Goal: Complete application form

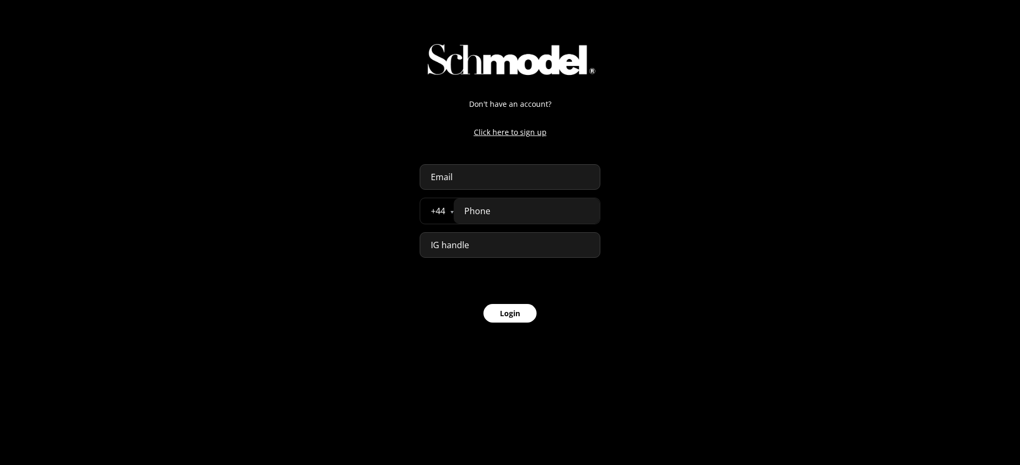
select select "GB"
click at [497, 176] on input "email" at bounding box center [510, 177] width 181 height 26
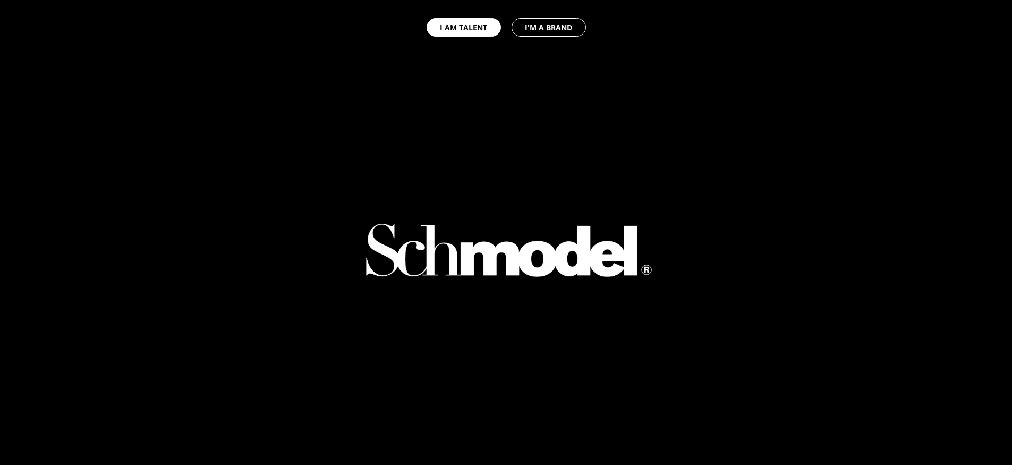
select select "GB"
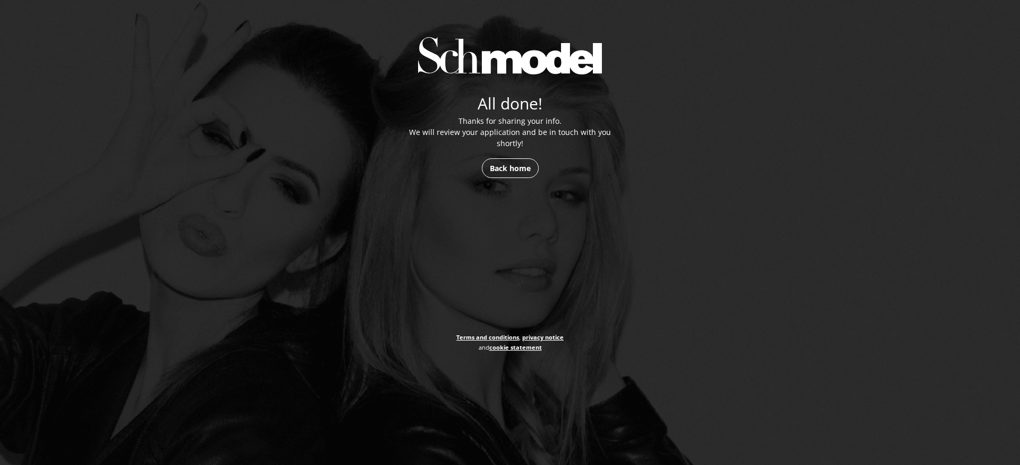
drag, startPoint x: 479, startPoint y: 97, endPoint x: 654, endPoint y: 142, distance: 181.2
click at [654, 142] on div "All done! Thanks for sharing your info. We will review your application and be …" at bounding box center [510, 232] width 1020 height 465
click at [586, 171] on div "All done! Thanks for sharing your info. We will review your application and be …" at bounding box center [510, 232] width 202 height 465
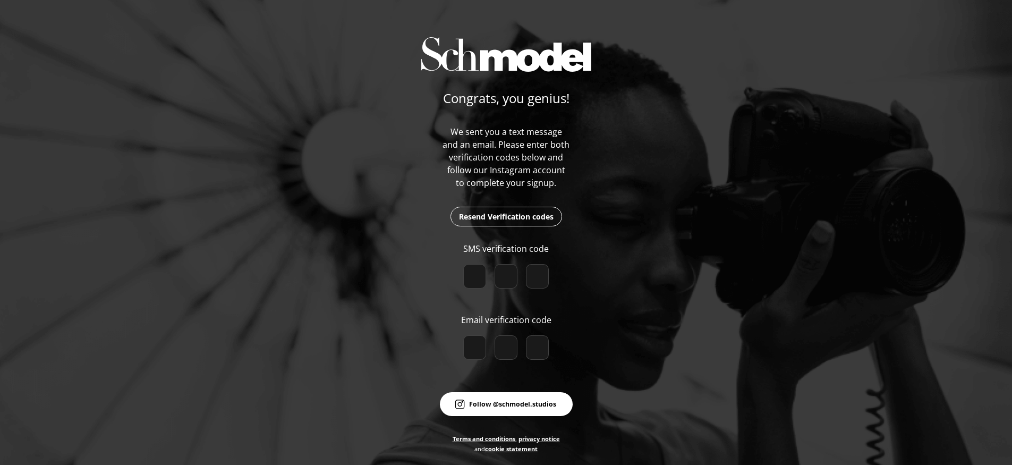
select select "GB"
